Goal: Transaction & Acquisition: Purchase product/service

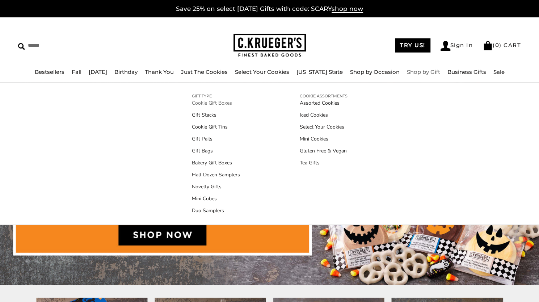
click at [215, 105] on link "Cookie Gift Boxes" at bounding box center [216, 103] width 48 height 8
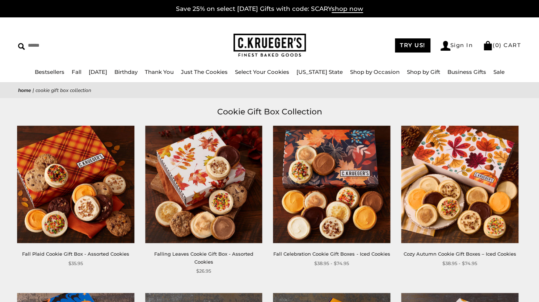
click at [74, 255] on link "Fall Plaid Cookie Gift Box - Assorted Cookies" at bounding box center [75, 254] width 107 height 6
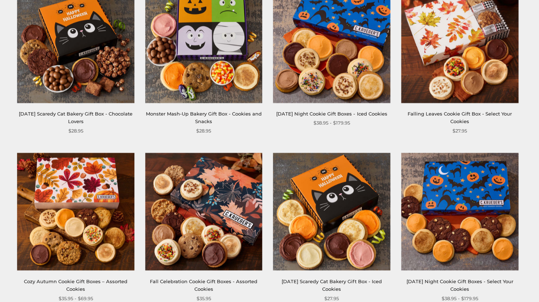
scroll to position [723, 0]
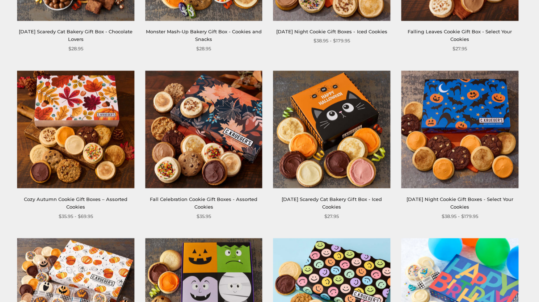
click at [103, 152] on img at bounding box center [75, 129] width 117 height 117
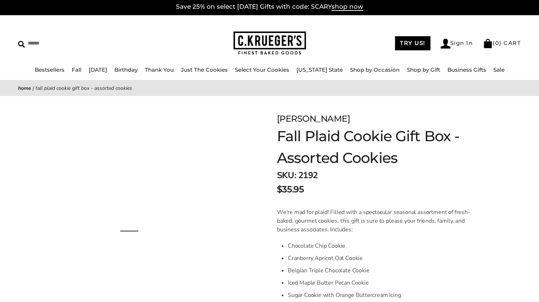
scroll to position [72, 0]
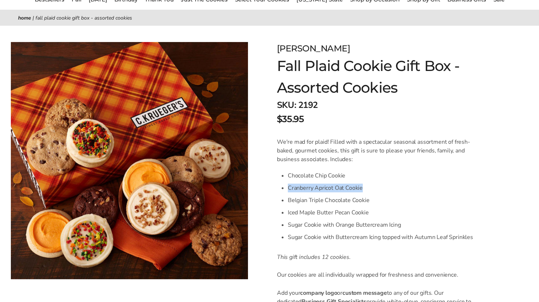
drag, startPoint x: 283, startPoint y: 182, endPoint x: 367, endPoint y: 188, distance: 84.1
click at [367, 188] on div "We're mad for plaid! Filled with a spectacular seasonal assortment of fresh-bak…" at bounding box center [376, 234] width 198 height 194
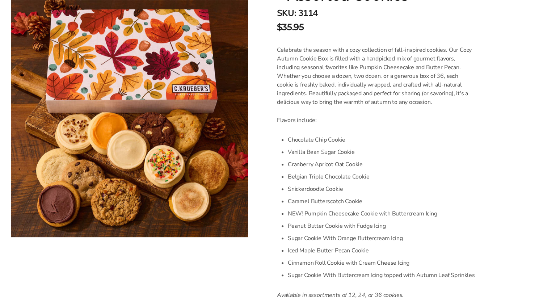
scroll to position [181, 0]
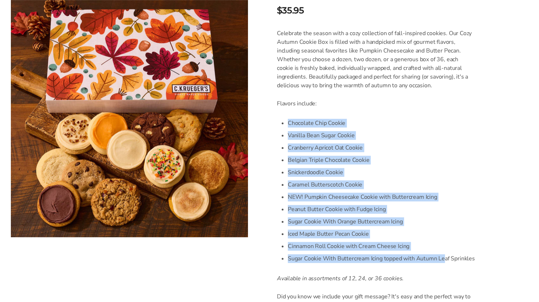
drag, startPoint x: 285, startPoint y: 122, endPoint x: 443, endPoint y: 256, distance: 206.6
click at [443, 256] on div "Celebrate the season with a cozy collection of fall-inspired cookies. Our Cozy …" at bounding box center [376, 178] width 198 height 298
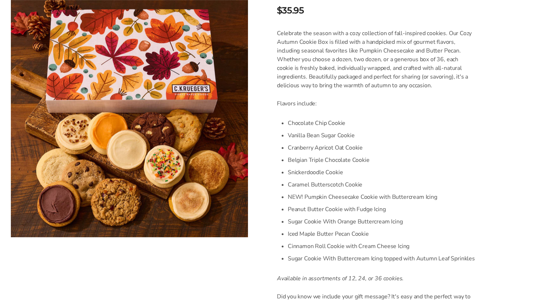
click at [446, 256] on li "Sugar Cookie With Buttercream Icing topped with Autumn Leaf Sprinkles" at bounding box center [381, 258] width 187 height 12
click at [443, 254] on li "Sugar Cookie With Buttercream Icing topped with Autumn Leaf Sprinkles" at bounding box center [381, 258] width 187 height 12
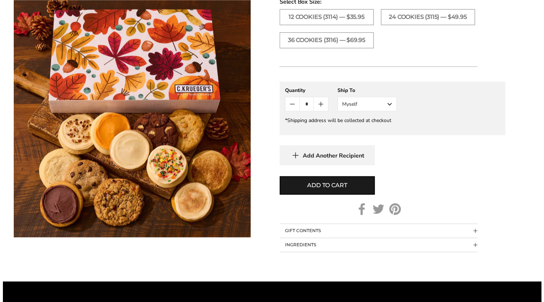
scroll to position [543, 0]
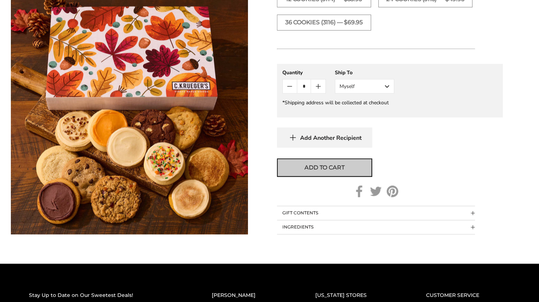
click at [331, 172] on button "Add to cart" at bounding box center [324, 167] width 95 height 18
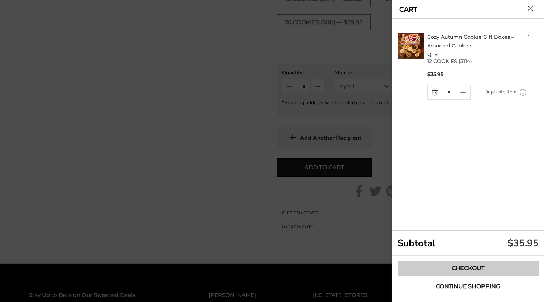
click at [478, 262] on link "Checkout" at bounding box center [468, 268] width 141 height 14
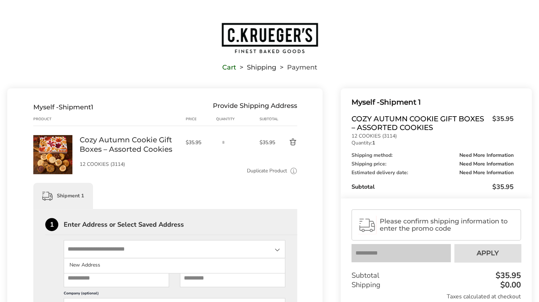
click at [123, 251] on input "State" at bounding box center [174, 249] width 221 height 18
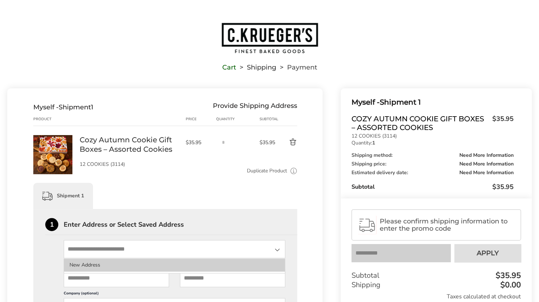
click at [113, 265] on li "New Address" at bounding box center [174, 264] width 221 height 13
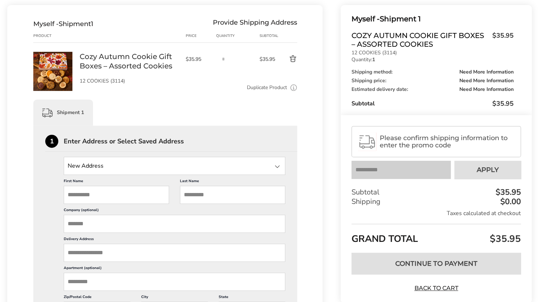
scroll to position [145, 0]
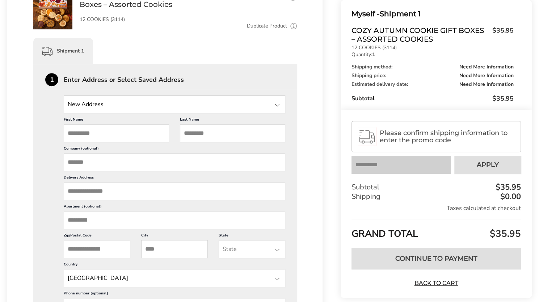
click at [133, 109] on input "State" at bounding box center [174, 104] width 221 height 18
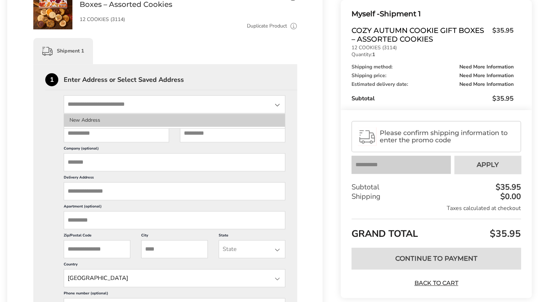
click at [122, 124] on li "New Address" at bounding box center [174, 120] width 221 height 13
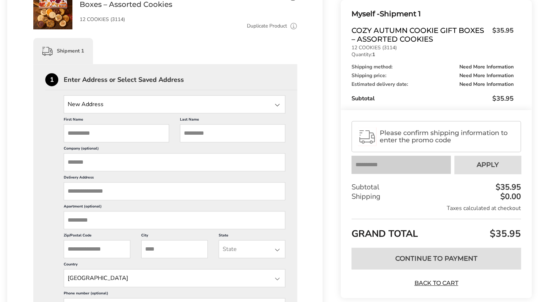
click at [118, 131] on input "First Name" at bounding box center [116, 133] width 105 height 18
type input "********"
paste input "*********"
type input "*********"
click at [151, 161] on input "Company (optional)" at bounding box center [174, 162] width 221 height 18
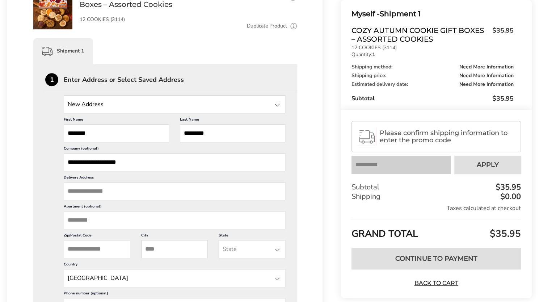
type input "**********"
click at [91, 193] on input "Delivery Address" at bounding box center [174, 191] width 221 height 18
paste input "**********"
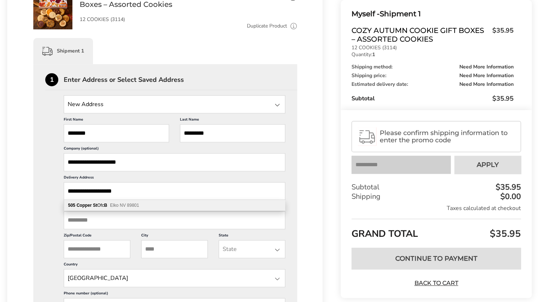
click at [92, 201] on div "505 Copper St Ofc B Elko NV 89801" at bounding box center [174, 205] width 221 height 11
type input "**********"
type input "****"
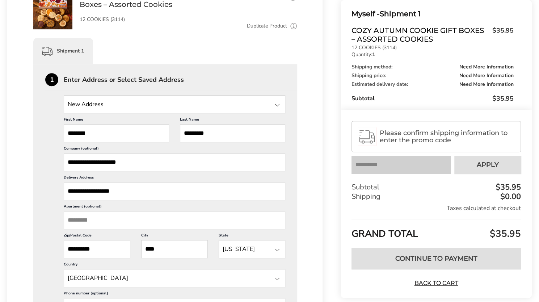
scroll to position [217, 0]
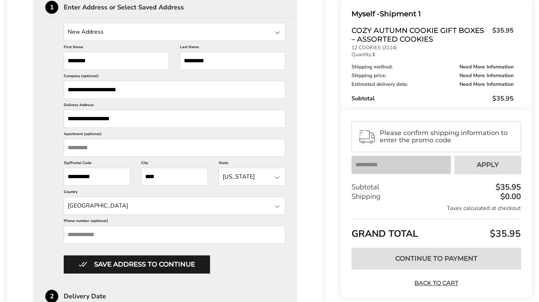
click at [152, 233] on input "Phone number (optional)" at bounding box center [174, 234] width 221 height 18
paste input "**********"
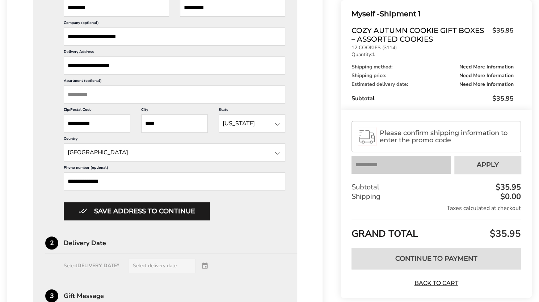
scroll to position [326, 0]
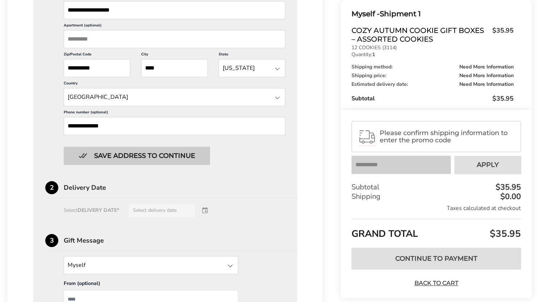
type input "**********"
click at [174, 156] on button "Save address to continue" at bounding box center [137, 155] width 146 height 18
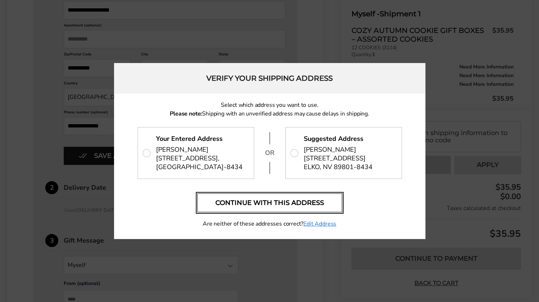
click at [326, 207] on button "Continue with this address" at bounding box center [269, 202] width 145 height 19
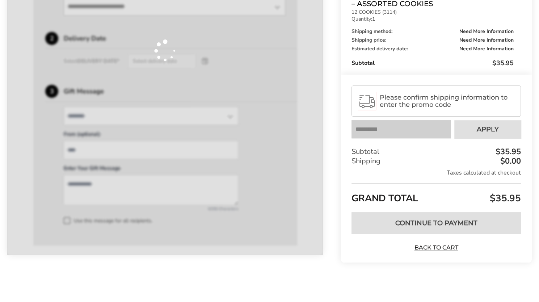
scroll to position [241, 0]
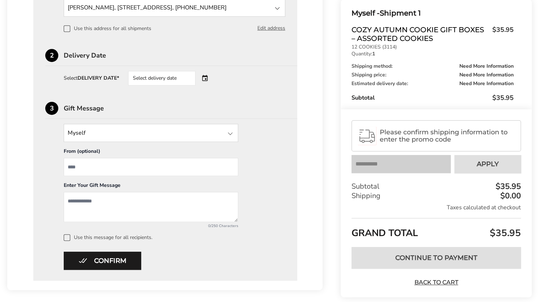
click at [101, 165] on input "From" at bounding box center [151, 167] width 174 height 18
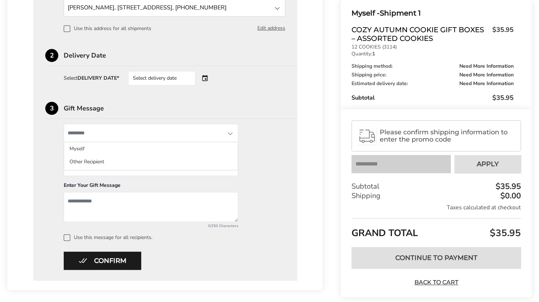
click at [125, 131] on input "State" at bounding box center [151, 133] width 174 height 18
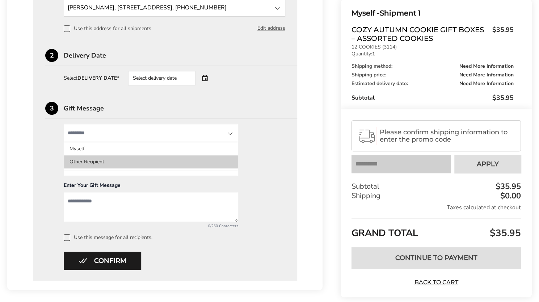
click at [84, 159] on li "Other Recipient" at bounding box center [151, 161] width 174 height 13
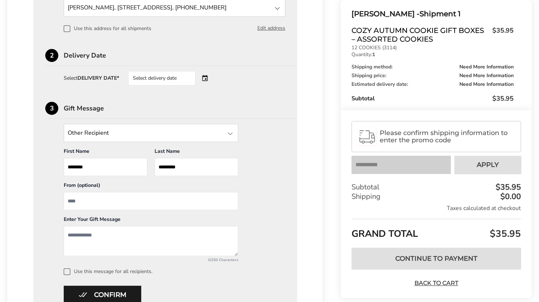
click at [95, 205] on input "From" at bounding box center [151, 201] width 174 height 18
type input "**********"
click at [90, 237] on textarea "Add a message" at bounding box center [151, 241] width 174 height 30
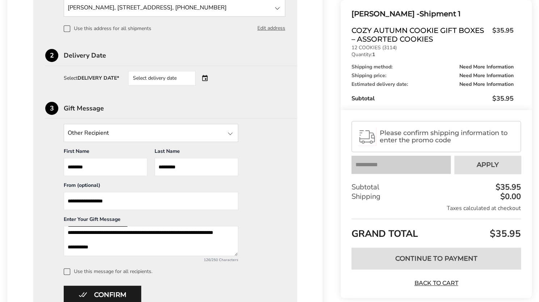
scroll to position [19, 0]
click at [77, 251] on textarea "**********" at bounding box center [151, 241] width 174 height 30
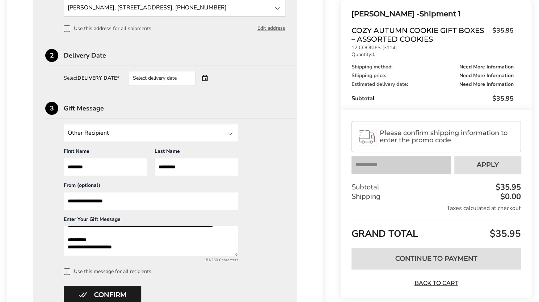
click at [149, 133] on input "State" at bounding box center [151, 133] width 174 height 18
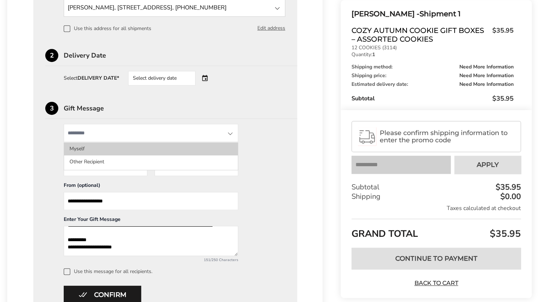
click at [123, 149] on li "Myself" at bounding box center [151, 148] width 174 height 13
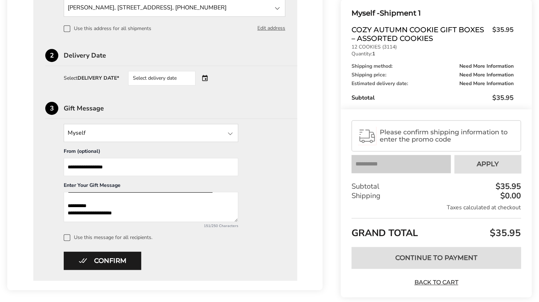
click at [118, 133] on input "State" at bounding box center [151, 133] width 174 height 18
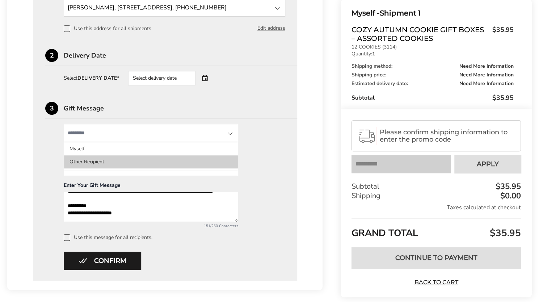
click at [104, 161] on li "Other Recipient" at bounding box center [151, 161] width 174 height 13
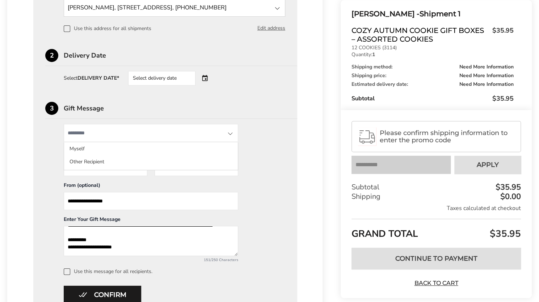
click at [113, 126] on input "State" at bounding box center [151, 133] width 174 height 18
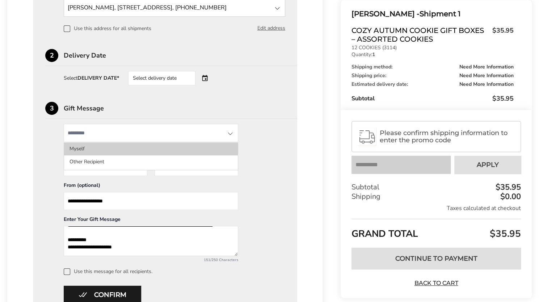
click at [109, 146] on li "Myself" at bounding box center [151, 148] width 174 height 13
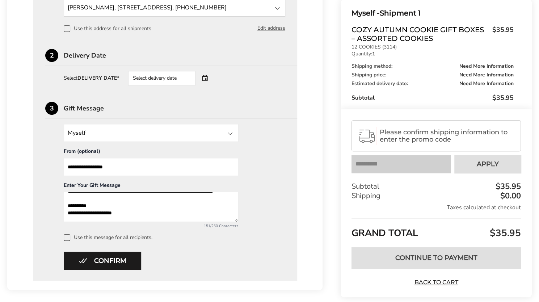
click at [119, 126] on input "State" at bounding box center [151, 133] width 174 height 18
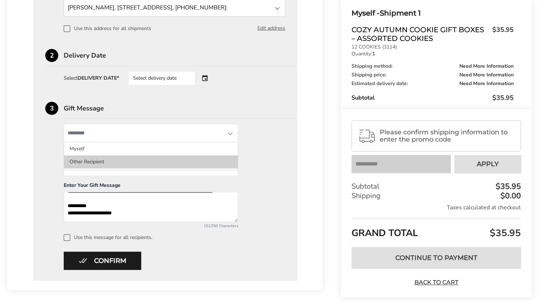
click at [102, 160] on li "Other Recipient" at bounding box center [151, 161] width 174 height 13
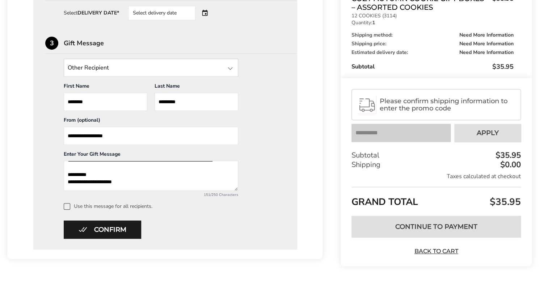
scroll to position [309, 0]
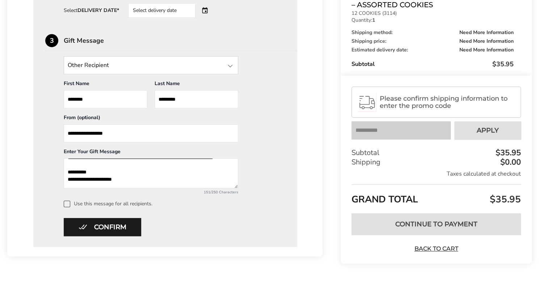
click at [81, 203] on label "Use this message for all recipients." at bounding box center [174, 203] width 221 height 7
click at [97, 229] on button "Confirm" at bounding box center [102, 227] width 77 height 18
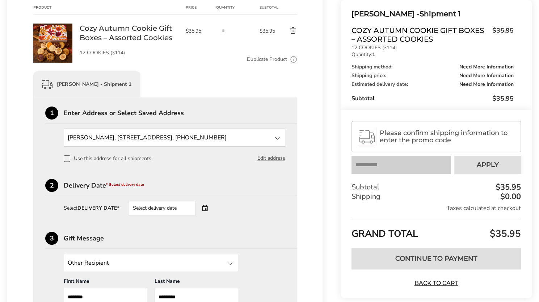
scroll to position [92, 0]
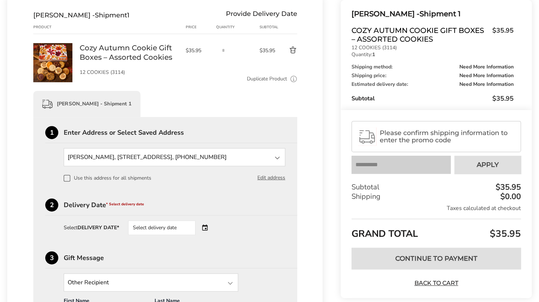
click at [148, 221] on div "Select delivery date" at bounding box center [161, 227] width 67 height 14
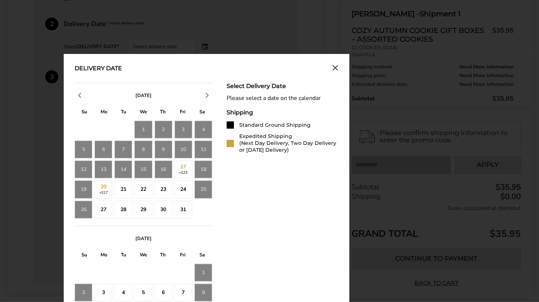
scroll to position [309, 0]
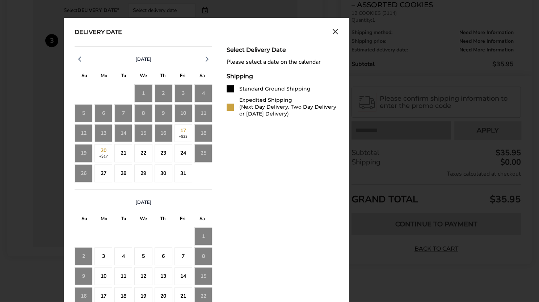
click at [165, 136] on div "16" at bounding box center [163, 133] width 18 height 18
click at [121, 153] on div "21" at bounding box center [123, 153] width 18 height 18
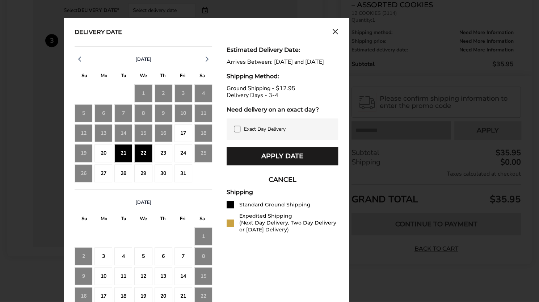
click at [121, 153] on div "21" at bounding box center [123, 153] width 18 height 18
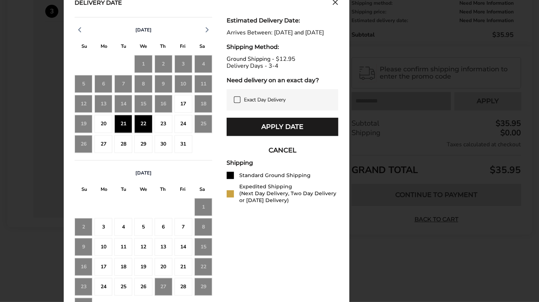
scroll to position [345, 0]
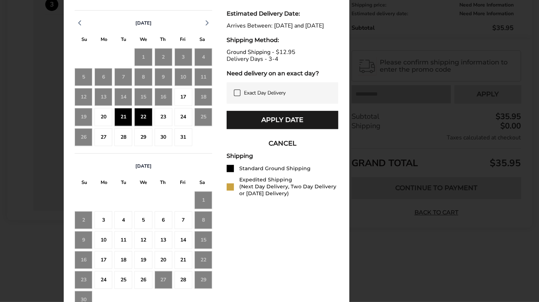
click at [277, 270] on div "Estimated Delivery Date: Arrives Between: Oct 21, 2025 and Oct 22, 2025 Shippin…" at bounding box center [281, 163] width 111 height 306
click at [127, 115] on div "21" at bounding box center [123, 117] width 18 height 18
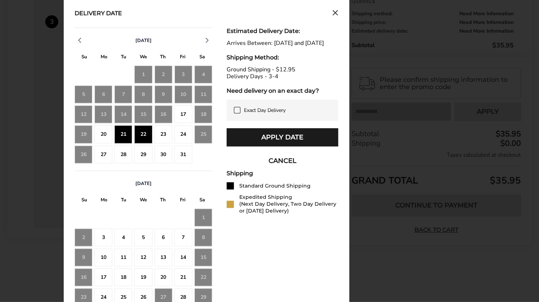
scroll to position [327, 0]
click at [184, 113] on div "17" at bounding box center [183, 115] width 18 height 18
click at [182, 113] on div "17" at bounding box center [183, 115] width 18 height 18
click at [334, 12] on icon "Close calendar" at bounding box center [335, 13] width 4 height 4
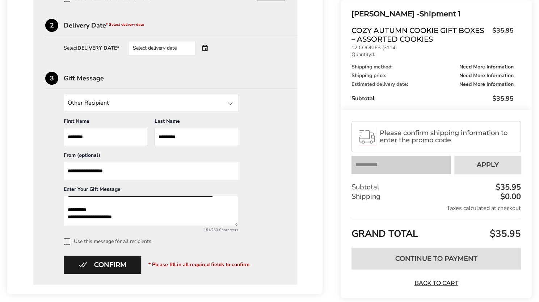
scroll to position [271, 0]
click at [84, 262] on button "Confirm" at bounding box center [102, 264] width 77 height 18
click at [107, 257] on button "Confirm" at bounding box center [102, 264] width 77 height 18
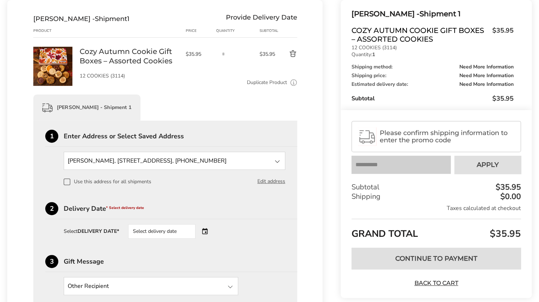
scroll to position [88, 0]
click at [273, 112] on div "[PERSON_NAME] - Shipment 1" at bounding box center [165, 107] width 264 height 26
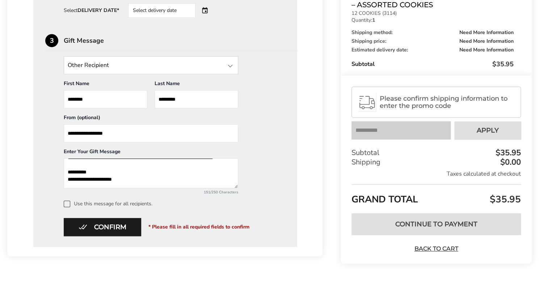
click at [127, 168] on textarea "**********" at bounding box center [151, 173] width 174 height 30
click at [113, 177] on textarea "**********" at bounding box center [151, 173] width 174 height 30
type textarea "**********"
click at [107, 218] on button "Confirm" at bounding box center [102, 227] width 77 height 18
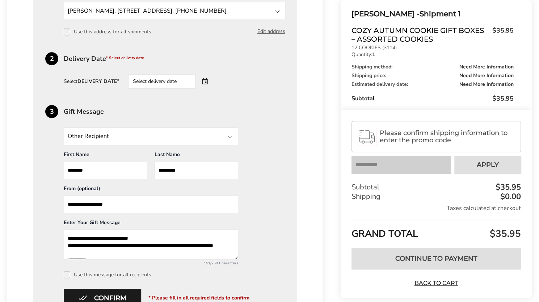
scroll to position [241, 0]
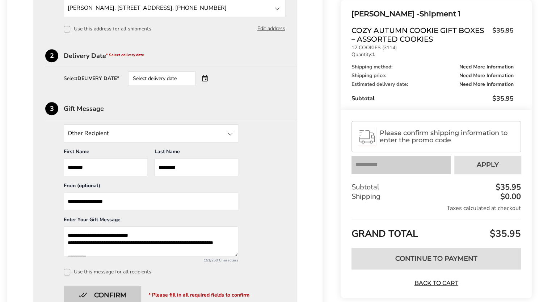
click at [128, 286] on button "Confirm" at bounding box center [102, 295] width 77 height 18
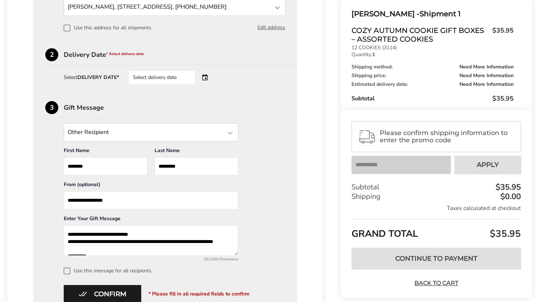
scroll to position [309, 0]
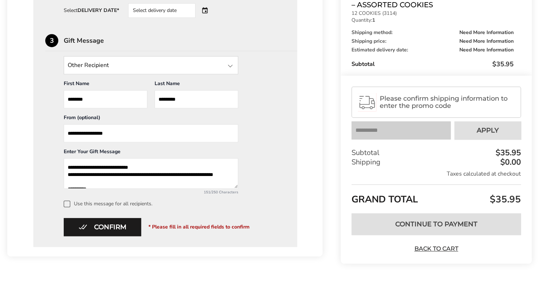
click at [116, 200] on label "Use this message for all recipients." at bounding box center [174, 203] width 221 height 7
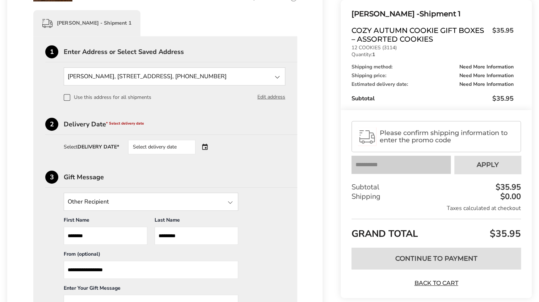
scroll to position [174, 0]
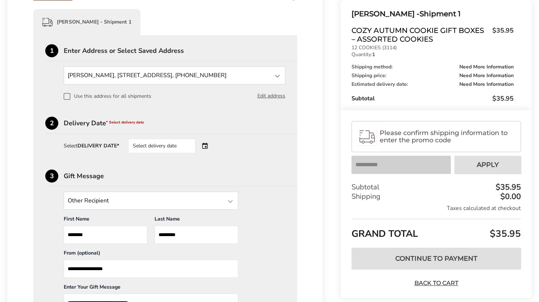
click at [171, 152] on div "Select delivery date" at bounding box center [161, 146] width 67 height 14
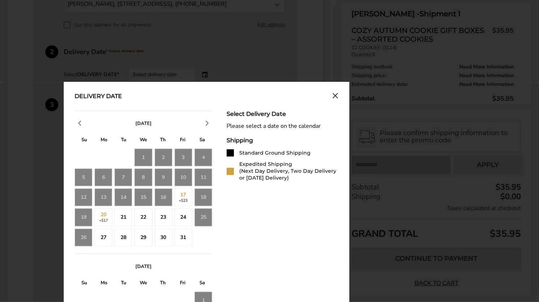
scroll to position [249, 0]
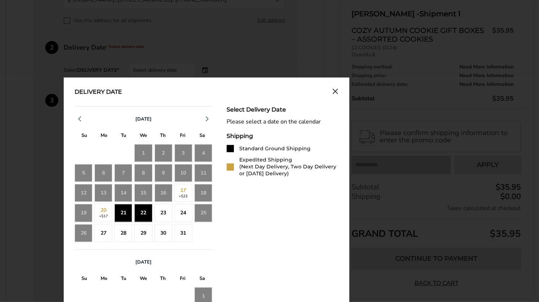
click at [119, 212] on div "21" at bounding box center [123, 213] width 18 height 18
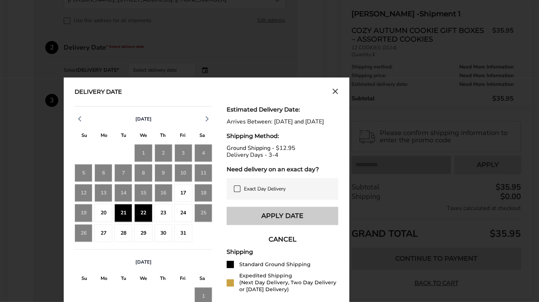
click at [259, 219] on button "Apply Date" at bounding box center [281, 216] width 111 height 18
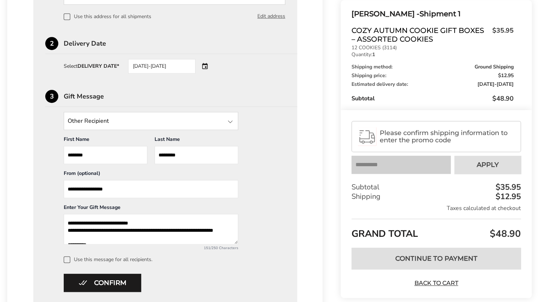
scroll to position [306, 0]
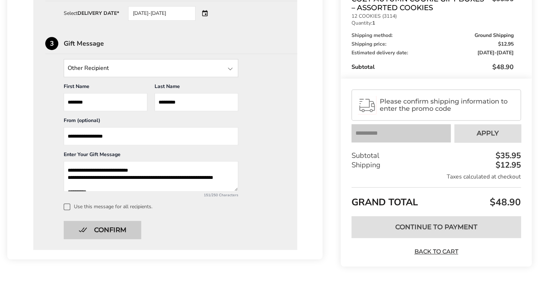
click at [130, 226] on button "Confirm" at bounding box center [102, 230] width 77 height 18
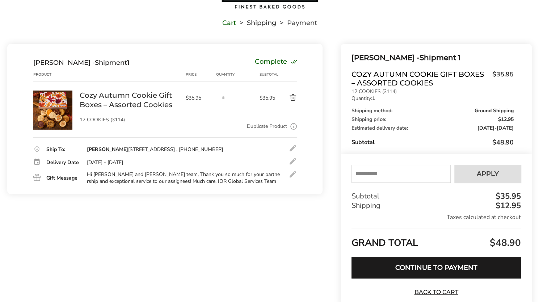
scroll to position [89, 0]
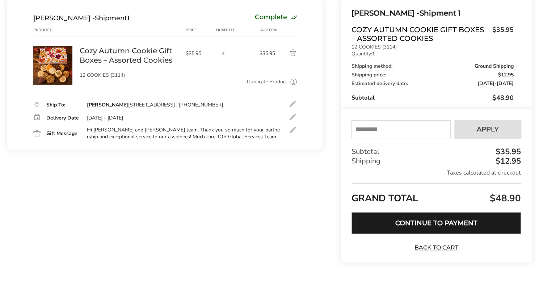
click at [399, 219] on button "Continue to Payment" at bounding box center [435, 223] width 169 height 22
